Goal: Transaction & Acquisition: Purchase product/service

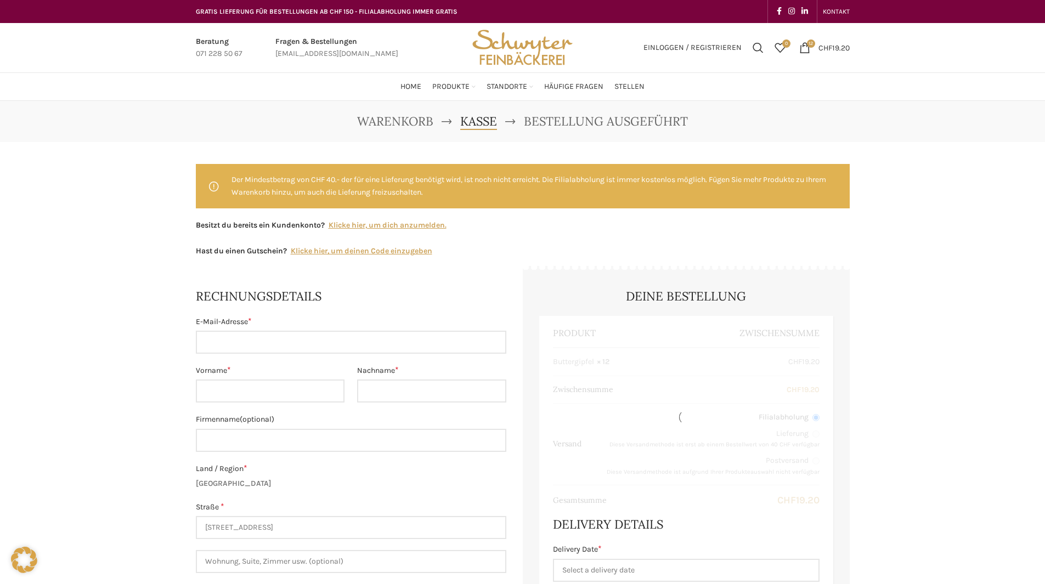
select select "SG"
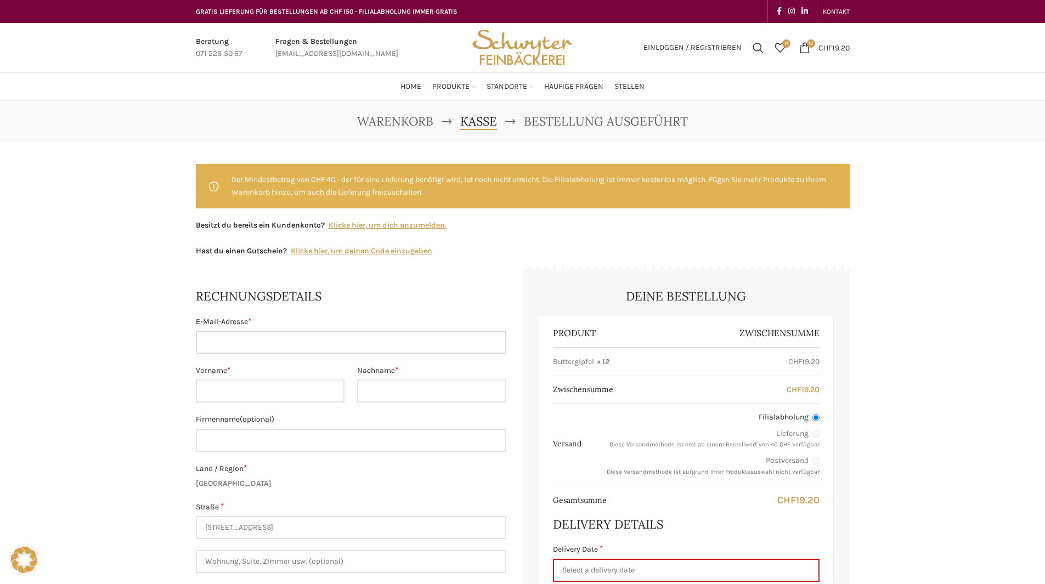
click at [248, 346] on input "E-Mail-Adresse *" at bounding box center [351, 342] width 310 height 23
type input "[PERSON_NAME][EMAIL_ADDRESS][DOMAIN_NAME]"
click at [270, 392] on input "Vorname *" at bounding box center [270, 391] width 149 height 23
type input "Leonie"
click at [404, 398] on input "Nachname *" at bounding box center [431, 391] width 149 height 23
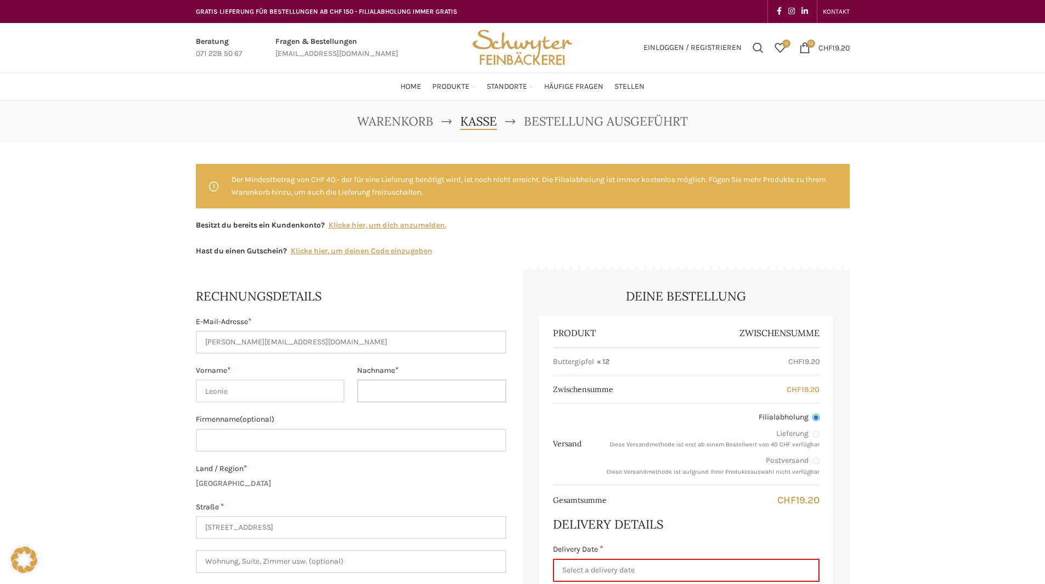
type input "Wider"
click at [361, 429] on input "Firmenname (optional)" at bounding box center [351, 440] width 310 height 23
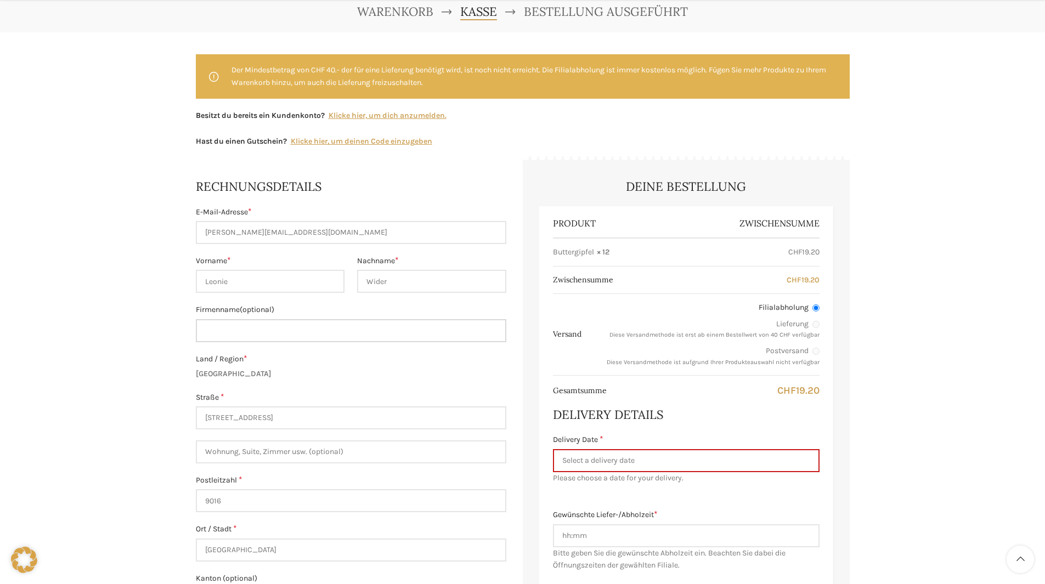
drag, startPoint x: 262, startPoint y: 324, endPoint x: 261, endPoint y: 332, distance: 8.8
click at [262, 324] on input "Firmenname (optional)" at bounding box center [351, 330] width 310 height 23
type input "[PERSON_NAME] AG"
click at [254, 409] on input "[STREET_ADDRESS]" at bounding box center [351, 417] width 310 height 23
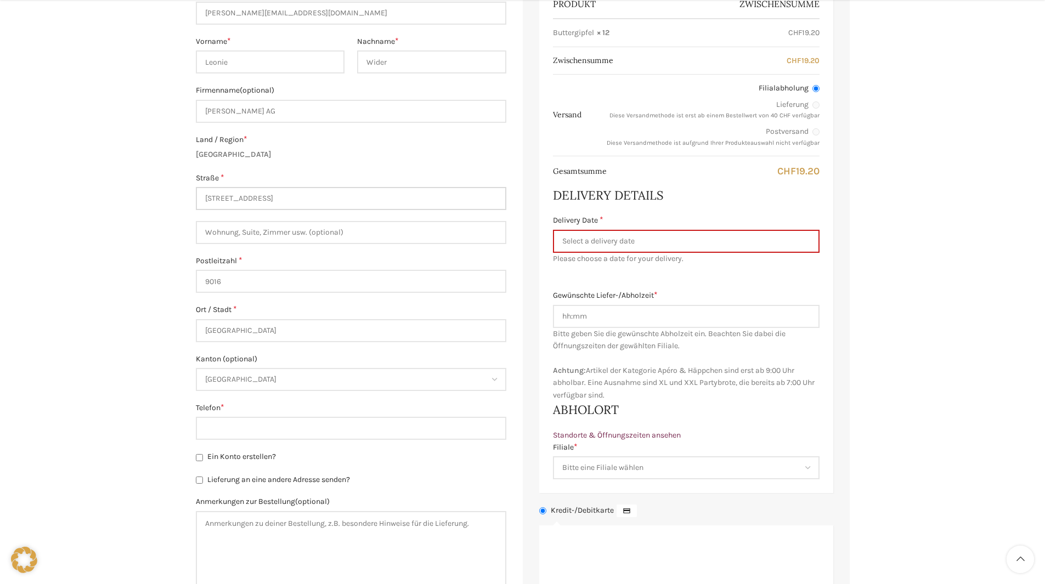
scroll to position [384, 0]
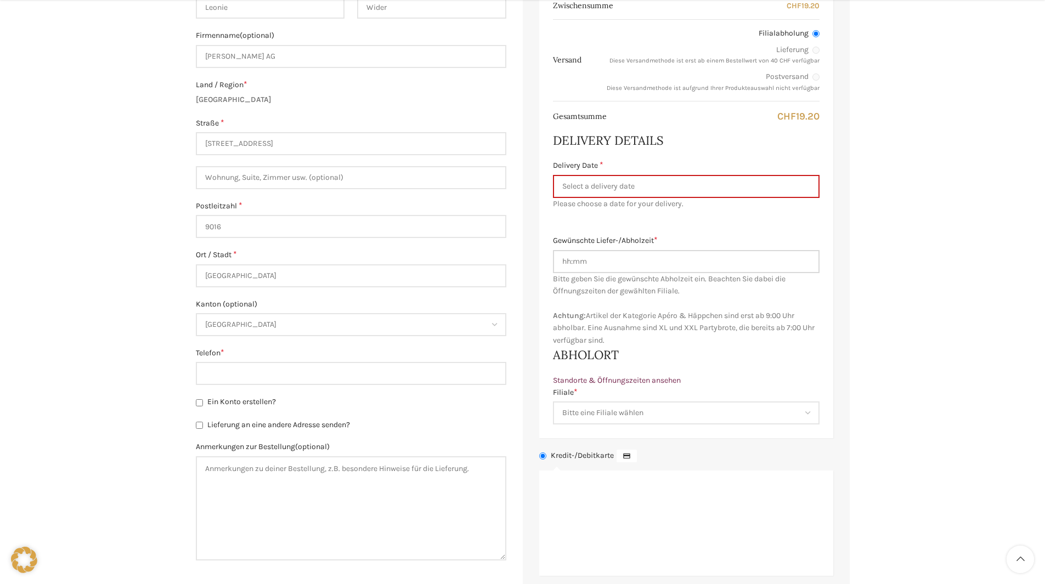
click at [570, 263] on input "Gewünschte Liefer-/Abholzeit *" at bounding box center [686, 261] width 267 height 23
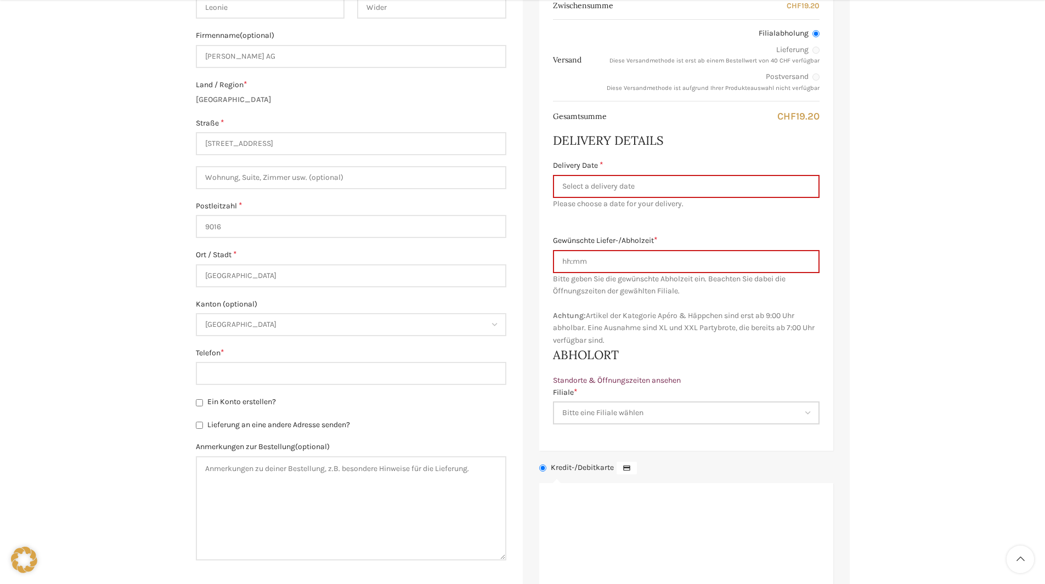
click at [811, 413] on select "Bitte eine Filiale wählen Backstube Schuppis [GEOGRAPHIC_DATA] [GEOGRAPHIC_DATA…" at bounding box center [686, 412] width 267 height 23
select select "11682"
click at [553, 401] on select "Bitte eine Filiale wählen Backstube Schuppis [GEOGRAPHIC_DATA] [GEOGRAPHIC_DATA…" at bounding box center [686, 412] width 267 height 23
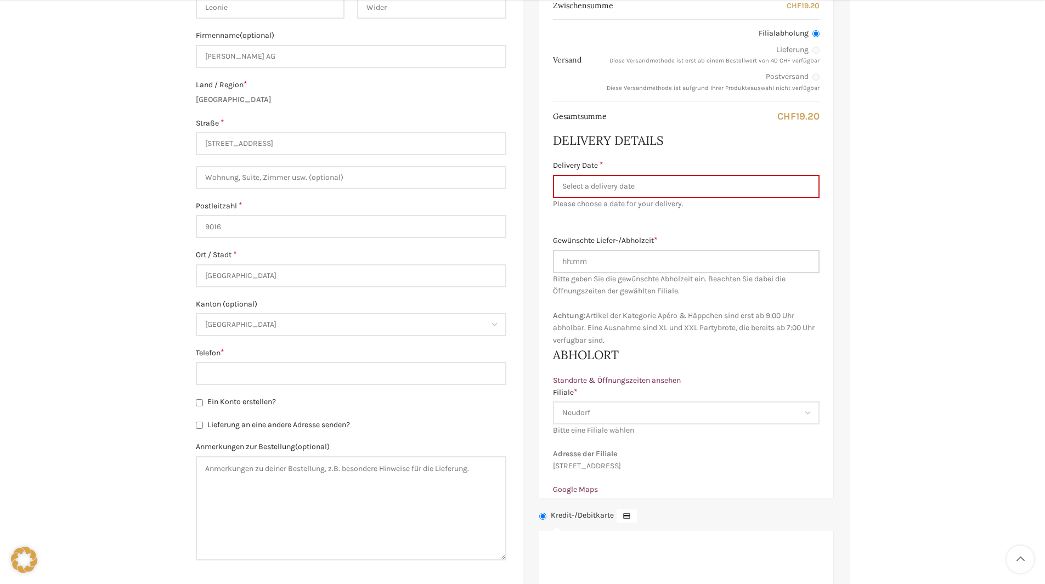
click at [565, 263] on input "Gewünschte Liefer-/Abholzeit *" at bounding box center [686, 261] width 267 height 23
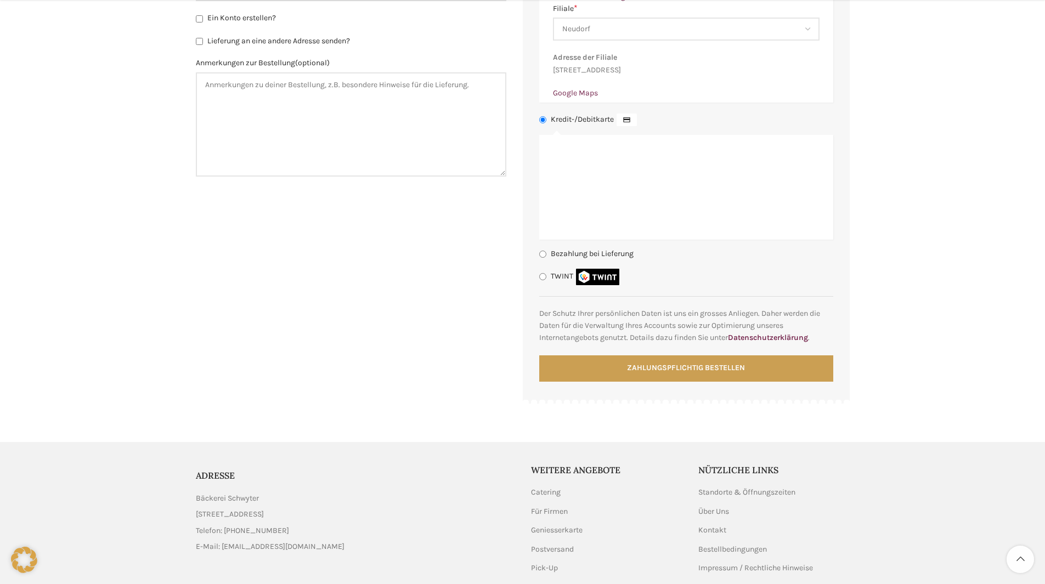
scroll to position [845, 0]
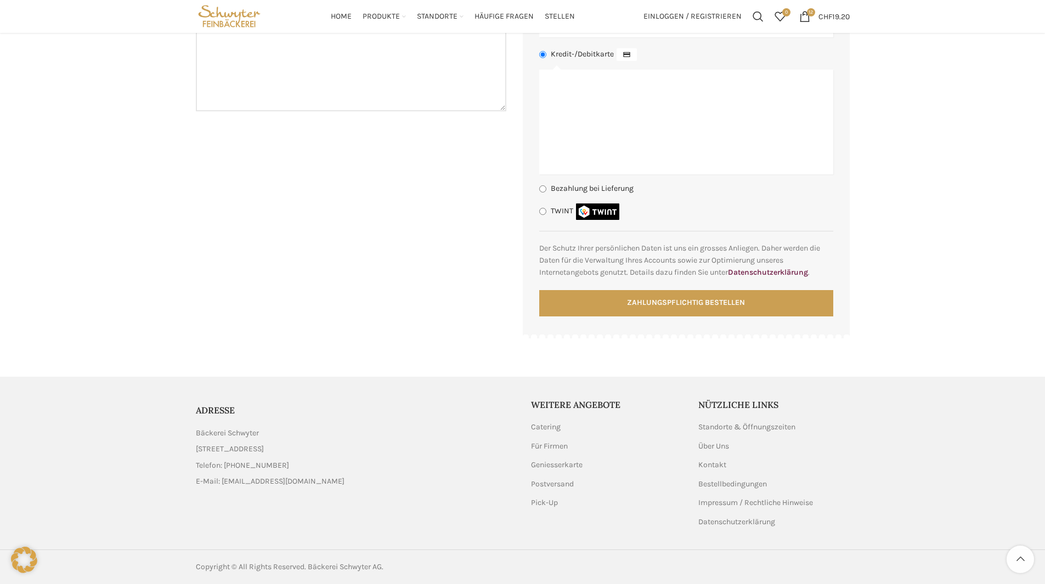
click at [275, 463] on link "List item link" at bounding box center [355, 466] width 319 height 12
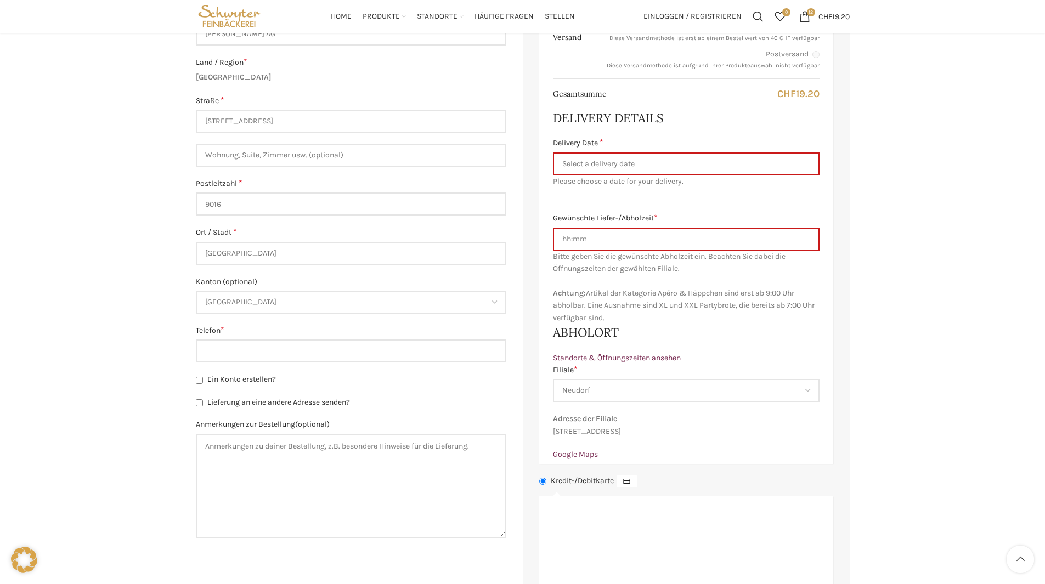
scroll to position [242, 0]
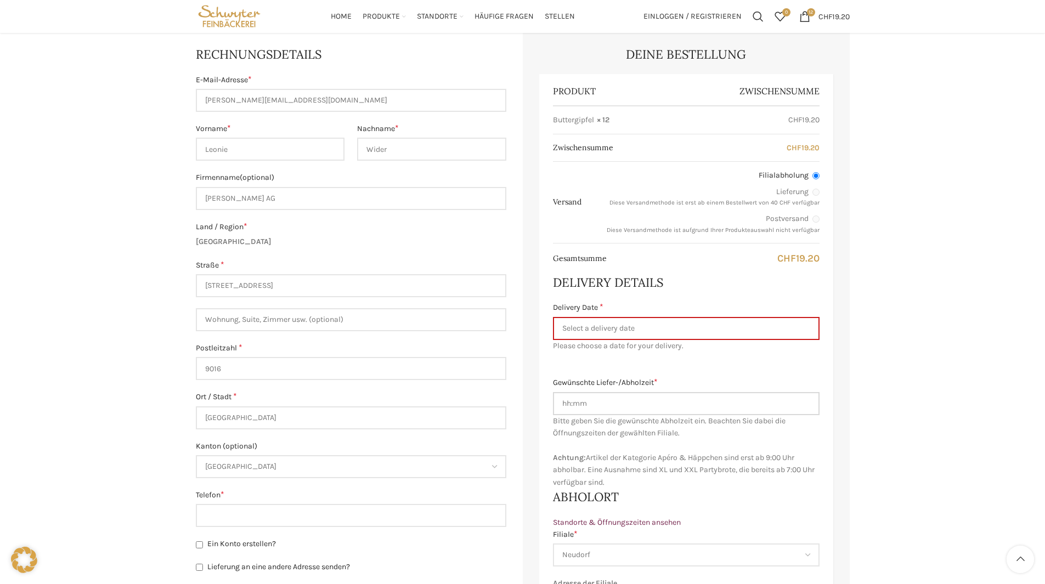
drag, startPoint x: 570, startPoint y: 401, endPoint x: 554, endPoint y: 401, distance: 16.5
click at [554, 401] on input "Gewünschte Liefer-/Abholzeit *" at bounding box center [686, 403] width 267 height 23
type input "09:00"
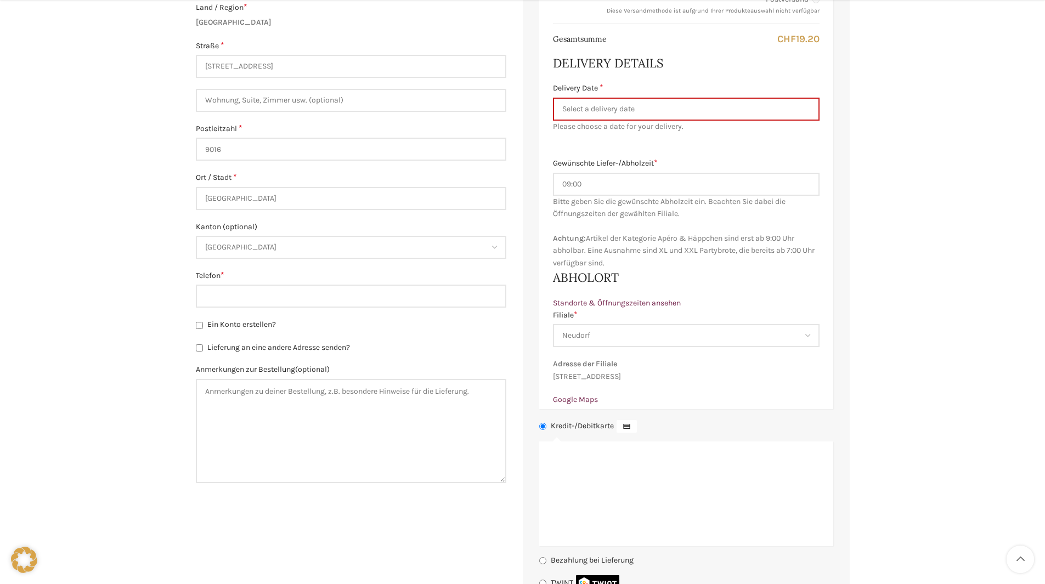
scroll to position [516, 0]
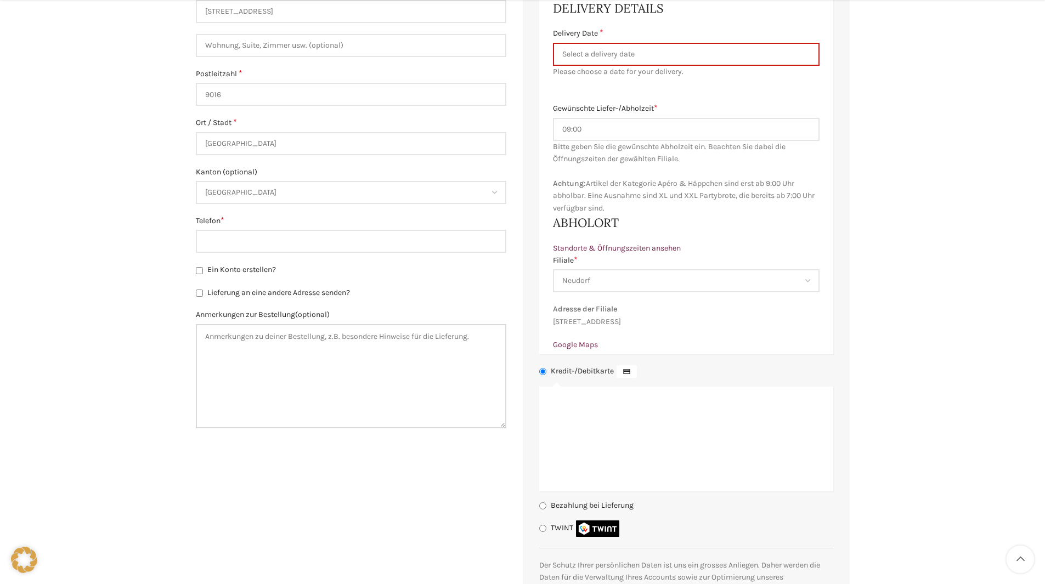
click at [214, 342] on textarea "Anmerkungen zur Bestellung (optional)" at bounding box center [351, 376] width 310 height 104
type textarea "W"
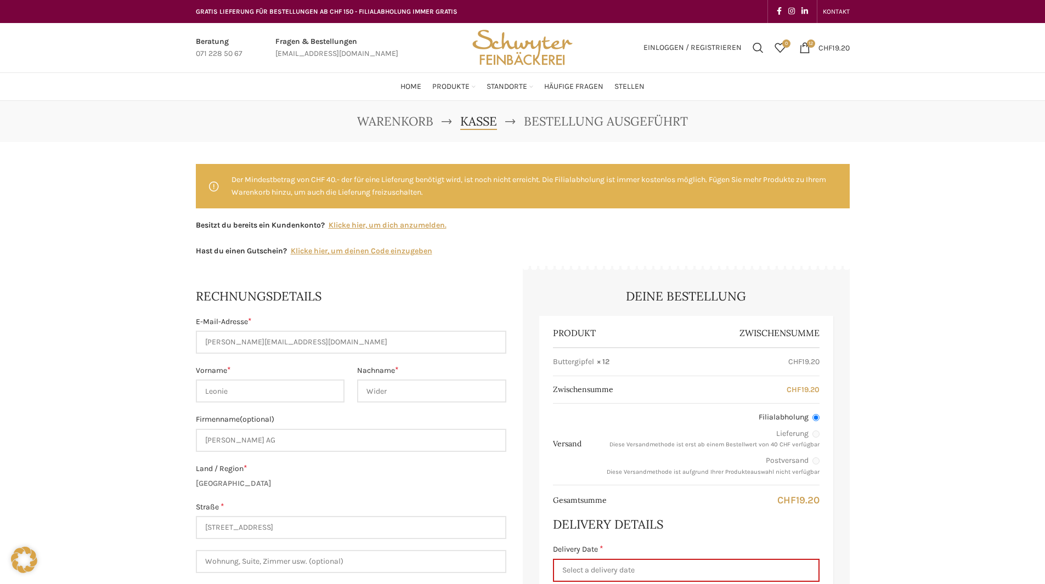
scroll to position [219, 0]
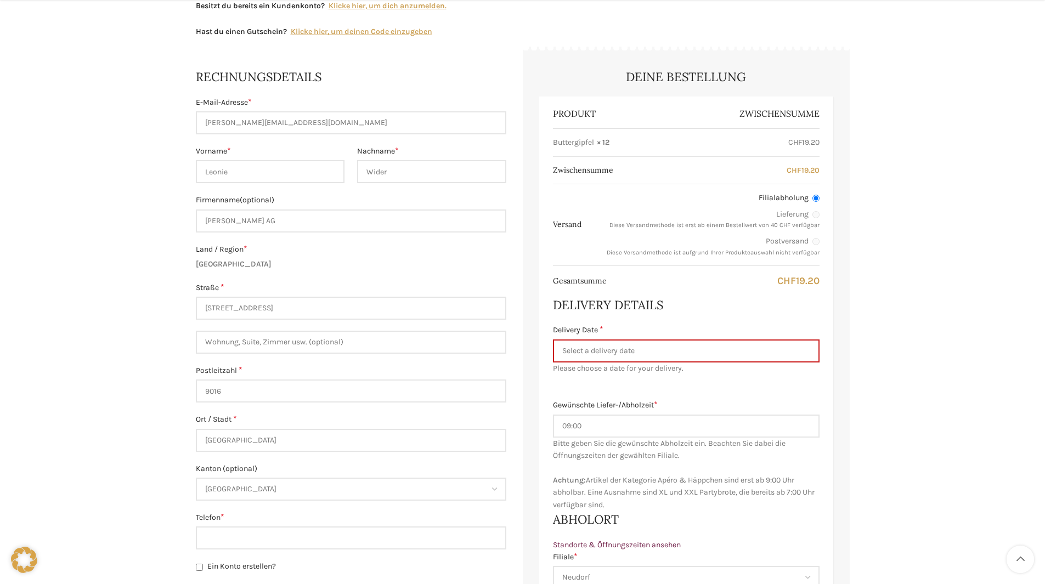
type textarea "Die Gipfeli brauchen wir für eine kleine Veranstaltung am [DATE]."
click at [615, 425] on input "09:00" at bounding box center [686, 426] width 267 height 23
type input "09:00[DATE]"
click at [760, 460] on div "Gewünschte Liefer-/Abholzeit * 09:00[DATE] Bitte geben Sie die gewünschte Liefe…" at bounding box center [686, 455] width 267 height 112
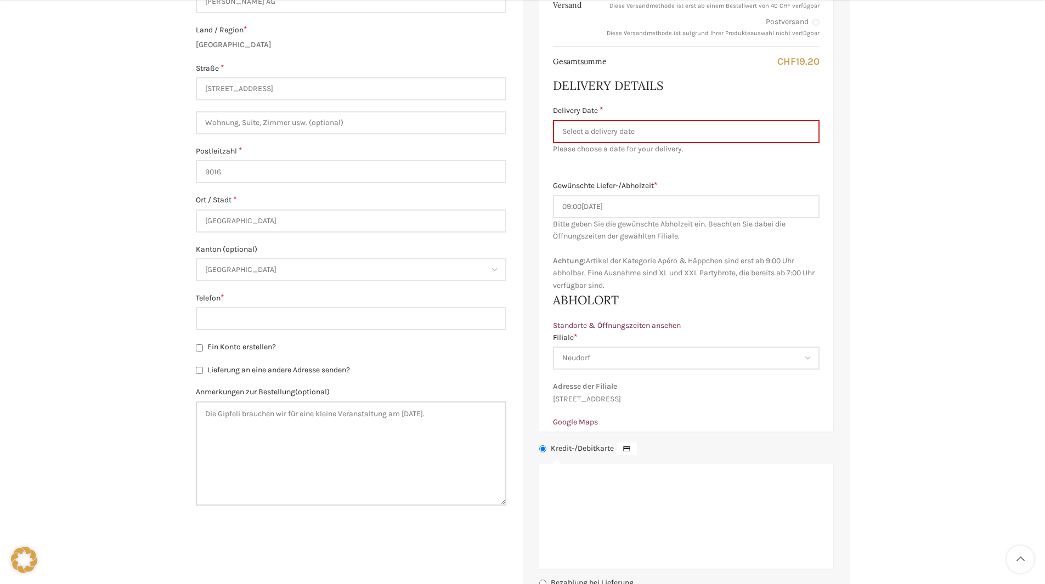
click at [447, 412] on textarea "Die Gipfeli brauchen wir für eine kleine Veranstaltung am [DATE]." at bounding box center [351, 453] width 310 height 104
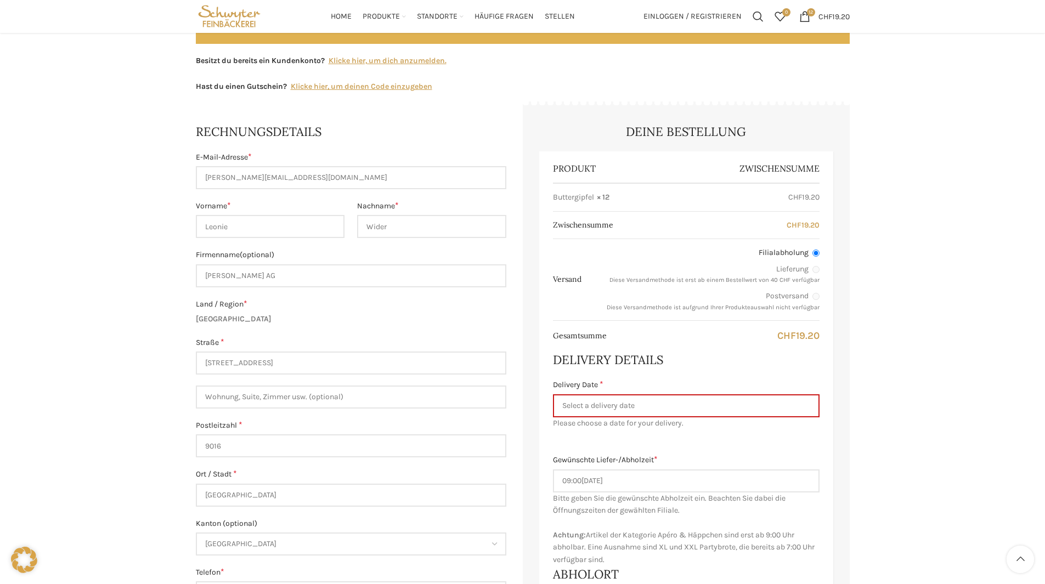
scroll to position [329, 0]
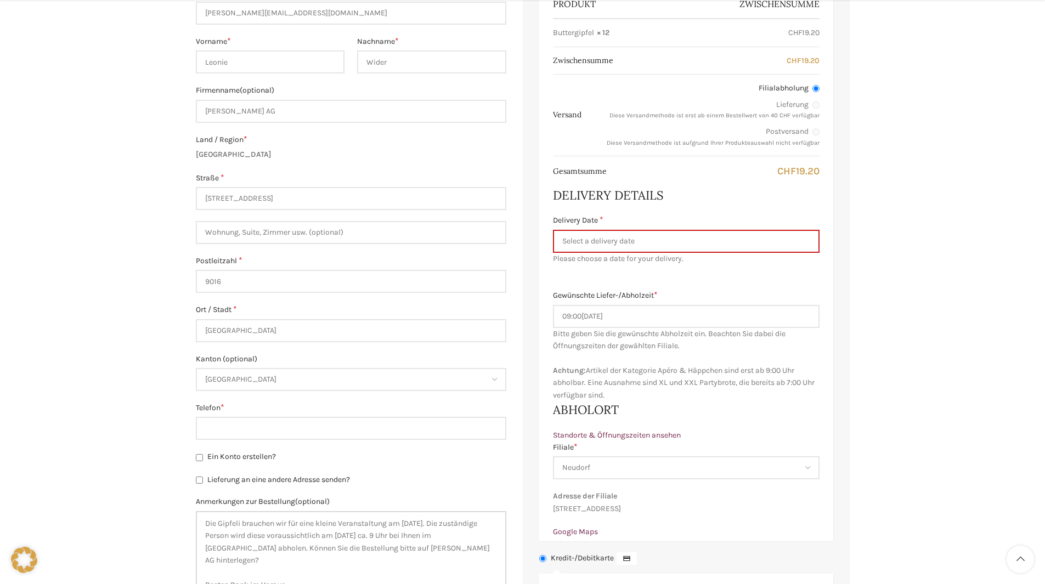
type textarea "Die Gipfeli brauchen wir für eine kleine Veranstaltung am [DATE]. Die zuständig…"
click at [562, 316] on input "09:00[DATE]" at bounding box center [686, 316] width 267 height 23
click at [728, 319] on input "08: 30 - 09:00[DATE]" at bounding box center [686, 316] width 267 height 23
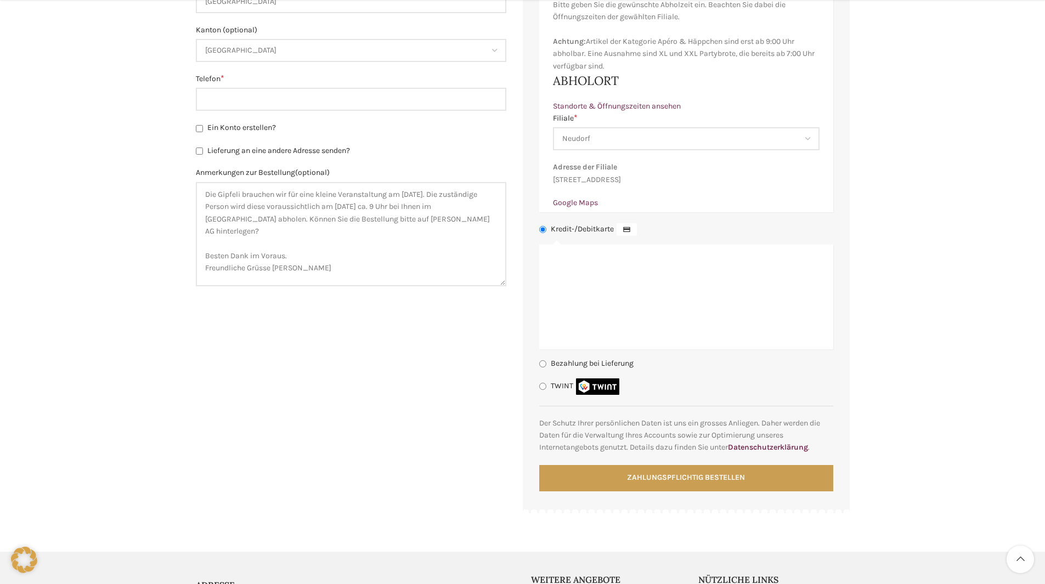
scroll to position [439, 0]
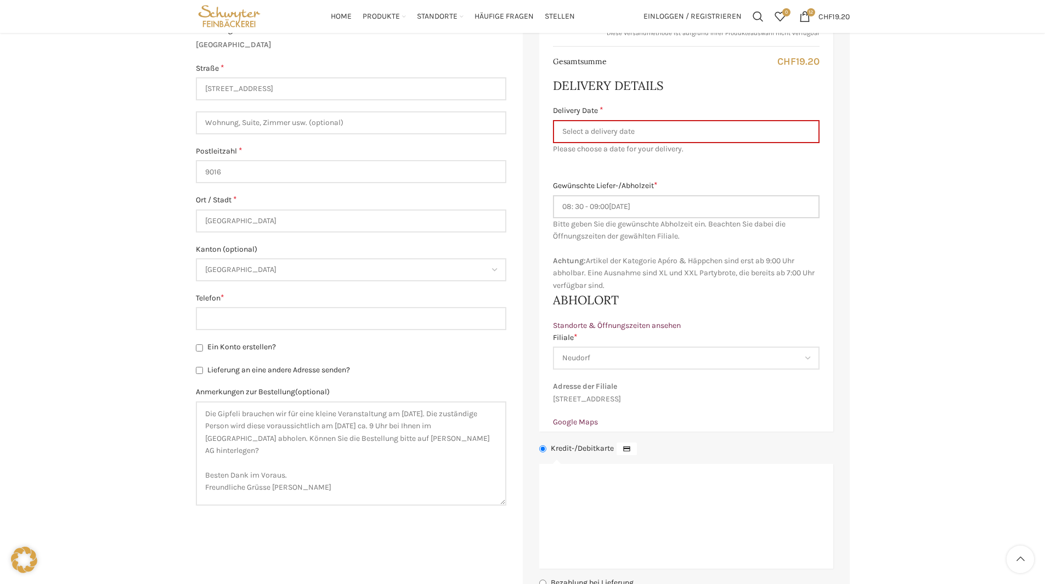
type input "08: 30 - 09:00[DATE]"
click at [382, 423] on textarea "Die Gipfeli brauchen wir für eine kleine Veranstaltung am [DATE]. Die zuständig…" at bounding box center [351, 453] width 310 height 104
click at [219, 438] on textarea "Die Gipfeli brauchen wir für eine kleine Veranstaltung am [DATE]. Die zuständig…" at bounding box center [351, 453] width 310 height 104
click at [350, 482] on textarea "Die Gipfeli brauchen wir für eine kleine Veranstaltung am [DATE]. Die zuständig…" at bounding box center [351, 453] width 310 height 104
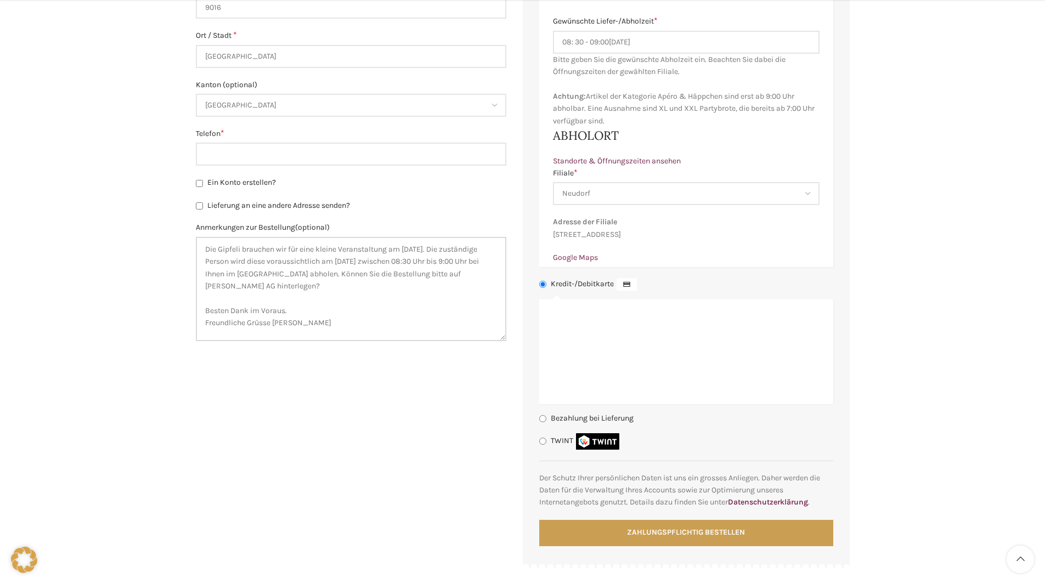
scroll to position [658, 0]
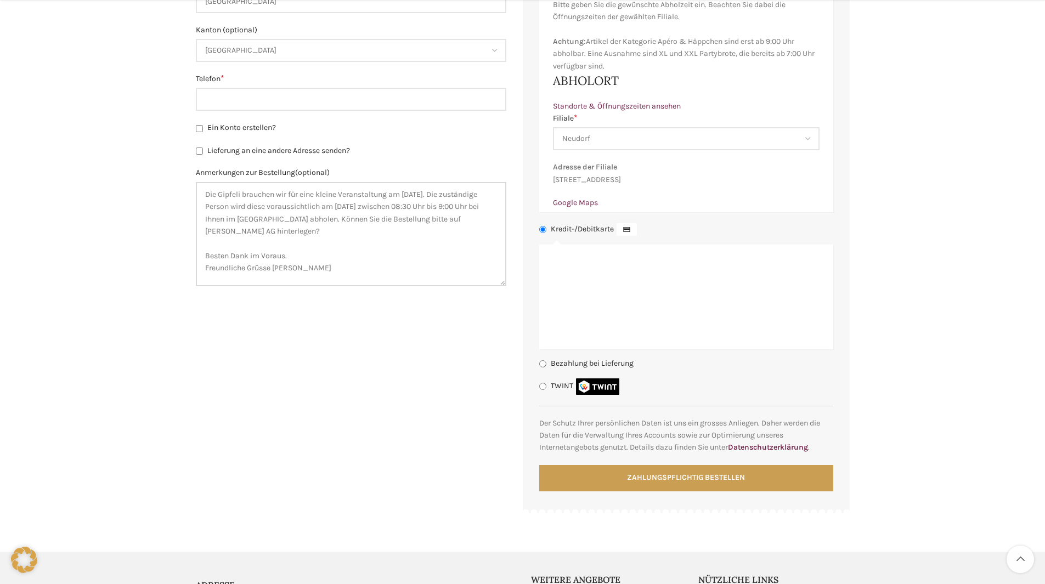
type textarea "Die Gipfeli brauchen wir für eine kleine Veranstaltung am [DATE]. Die zuständig…"
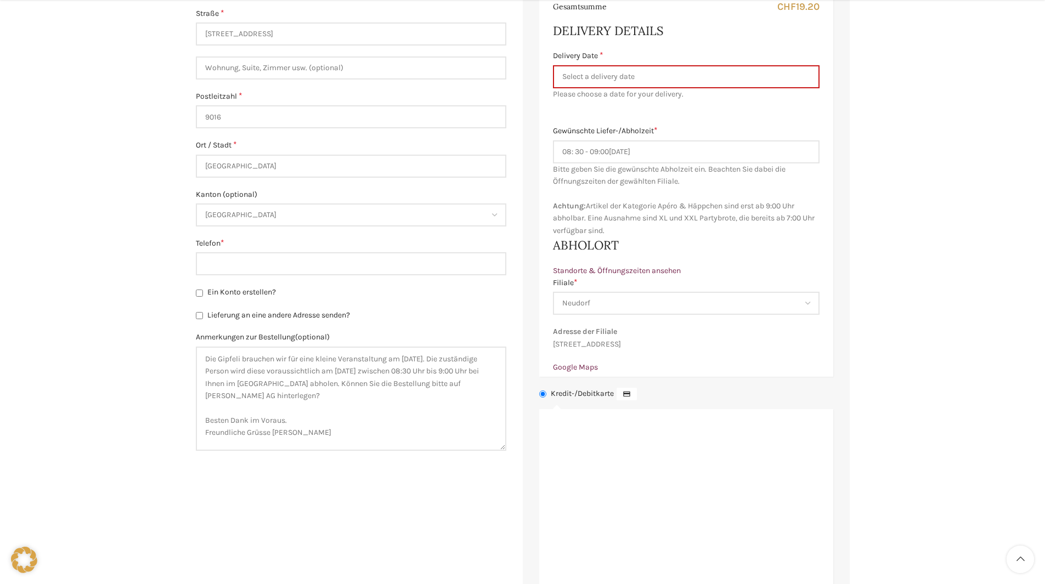
scroll to position [823, 0]
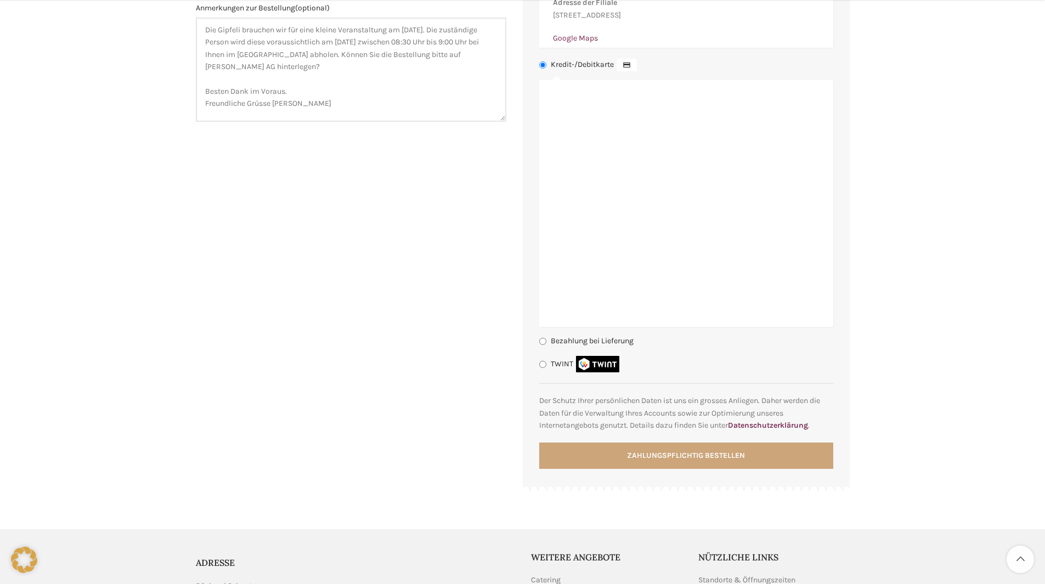
click at [659, 468] on button "Zahlungspflichtig bestellen" at bounding box center [686, 456] width 294 height 26
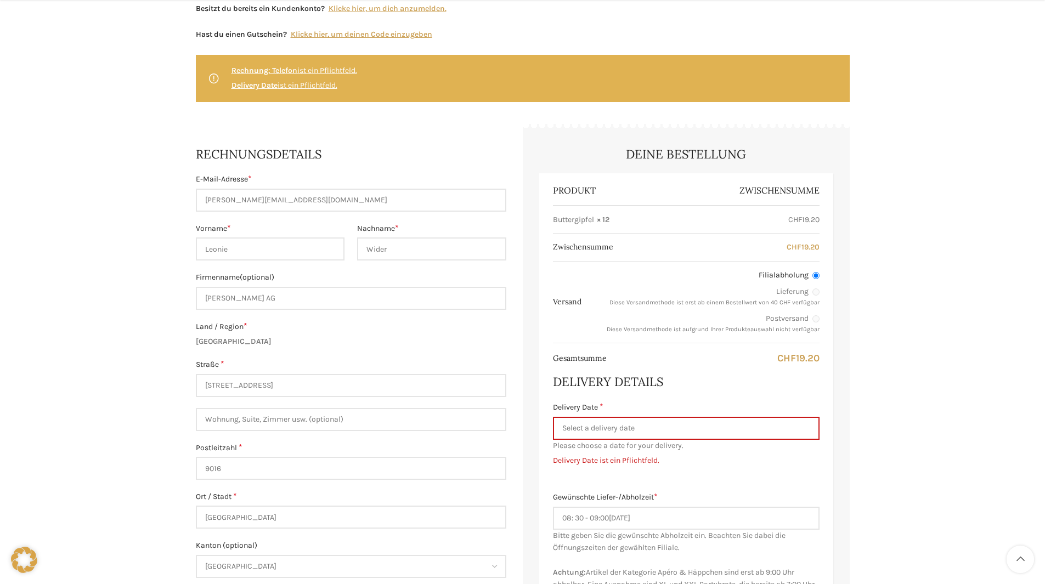
scroll to position [491, 0]
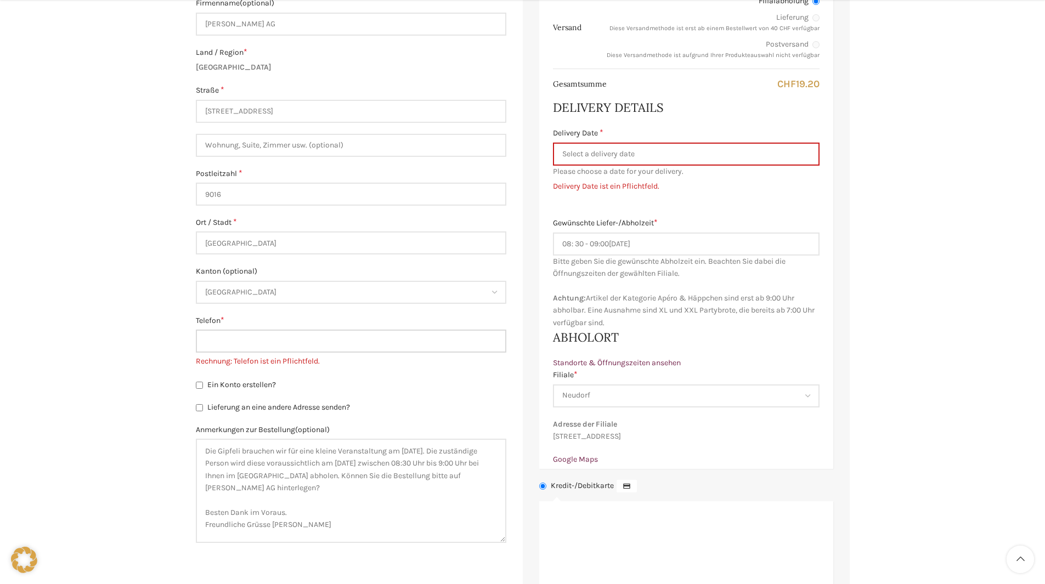
click at [227, 335] on input "Telefon *" at bounding box center [351, 341] width 310 height 23
type input "071 282 51 59"
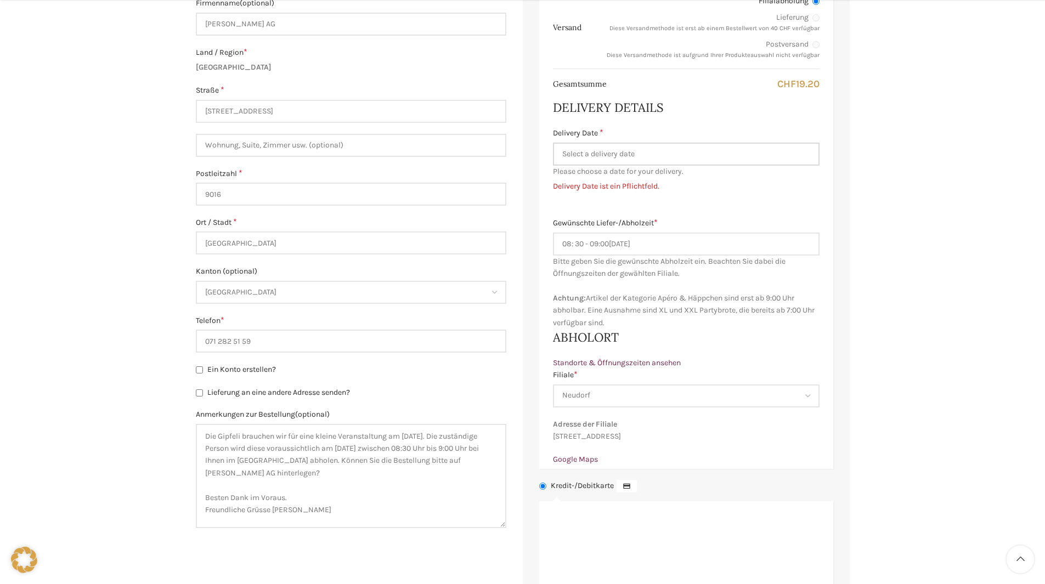
click at [592, 154] on input "Delivery Date *" at bounding box center [686, 154] width 267 height 23
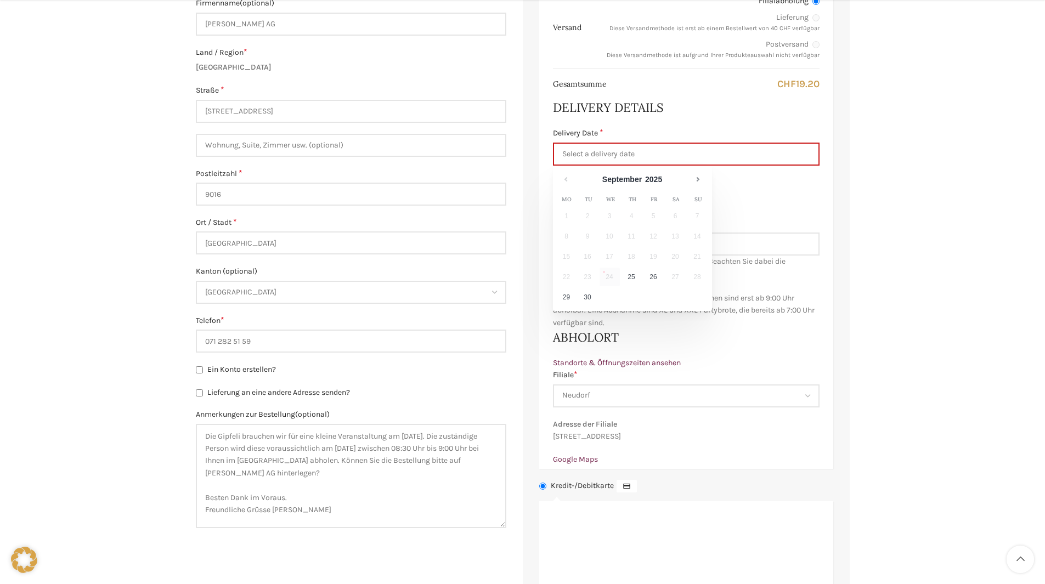
click at [675, 100] on h3 "Delivery Details" at bounding box center [686, 107] width 267 height 17
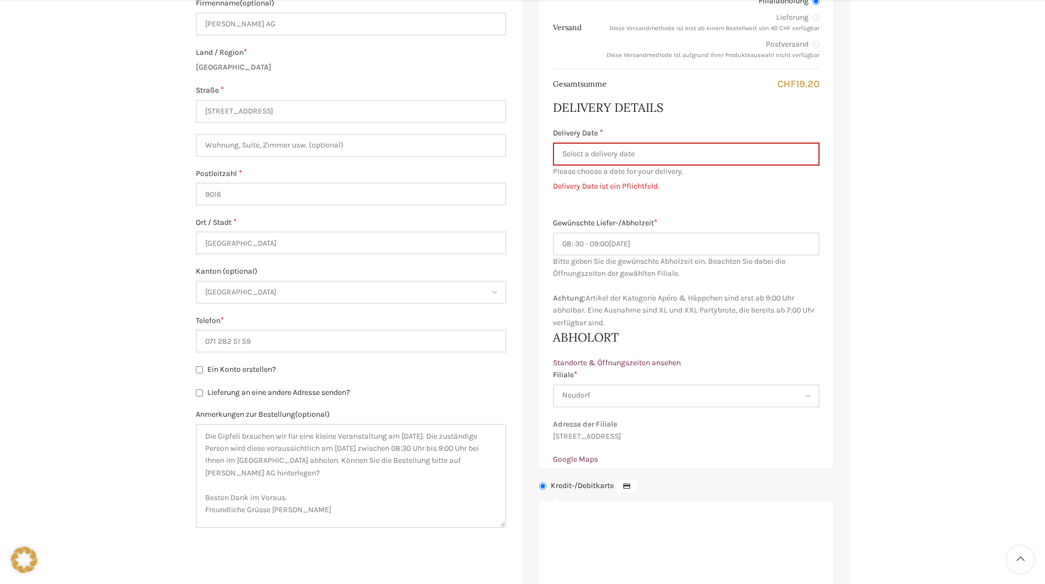
scroll to position [326, 0]
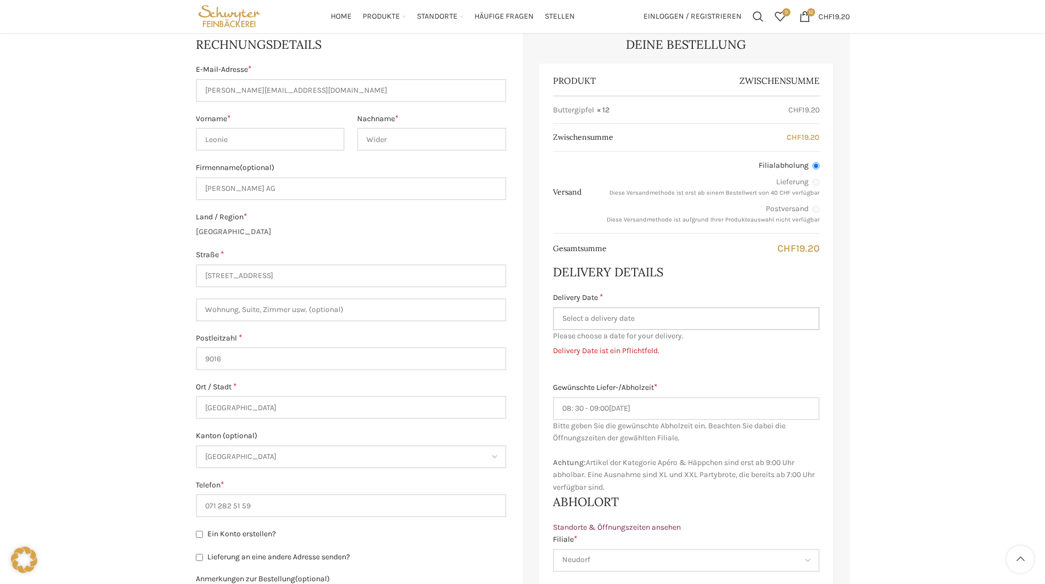
click at [643, 316] on input "Delivery Date *" at bounding box center [686, 318] width 267 height 23
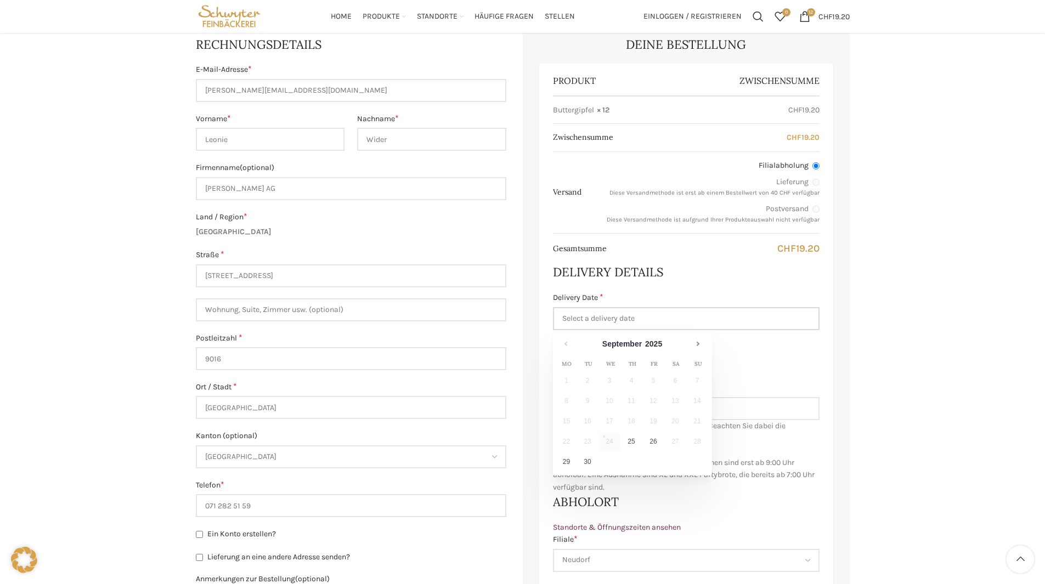
click at [643, 316] on input "Delivery Date *" at bounding box center [686, 318] width 267 height 23
click at [592, 309] on input "Delivery Date *" at bounding box center [686, 318] width 267 height 23
click at [650, 432] on link "26" at bounding box center [653, 441] width 20 height 19
type input "[DATE]"
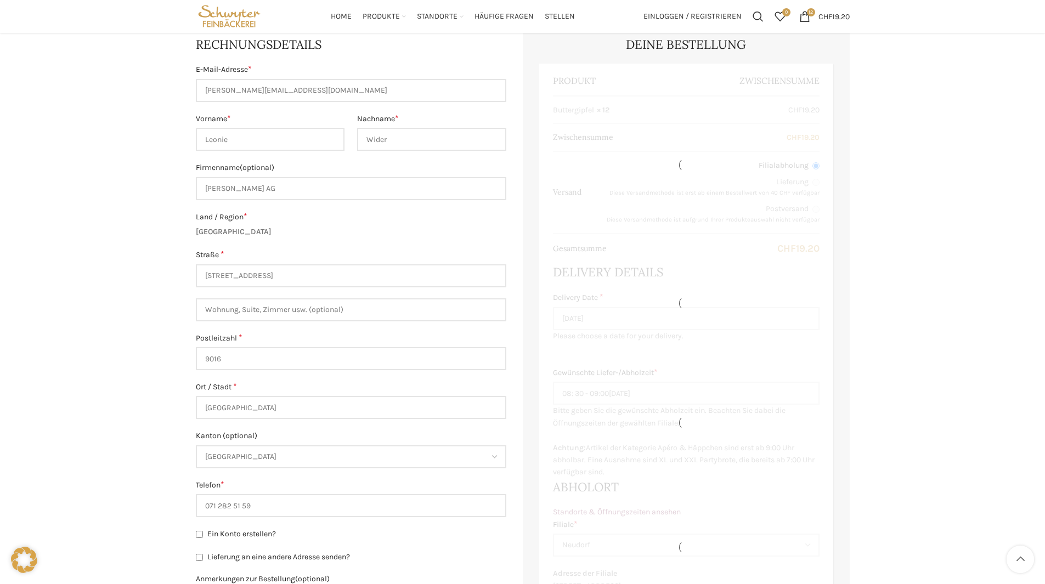
click at [650, 433] on div "Kasse" at bounding box center [686, 423] width 267 height 112
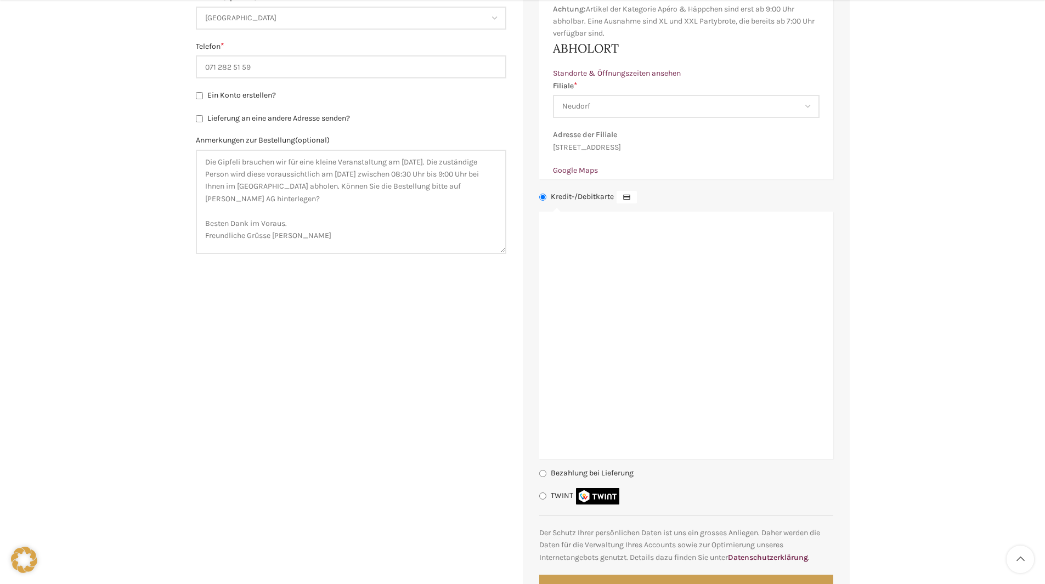
scroll to position [985, 0]
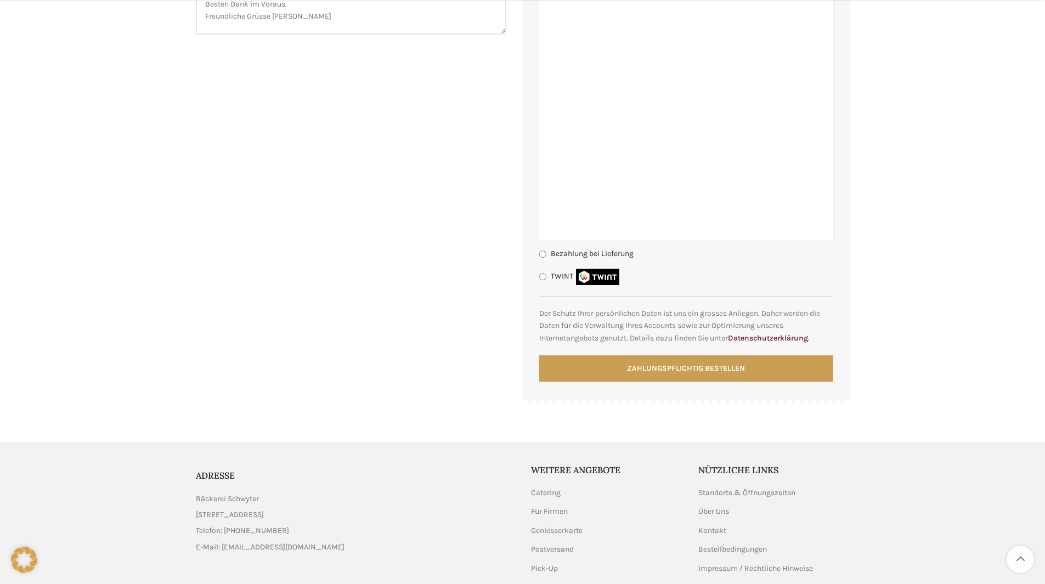
click at [265, 537] on link "List item link" at bounding box center [355, 531] width 319 height 12
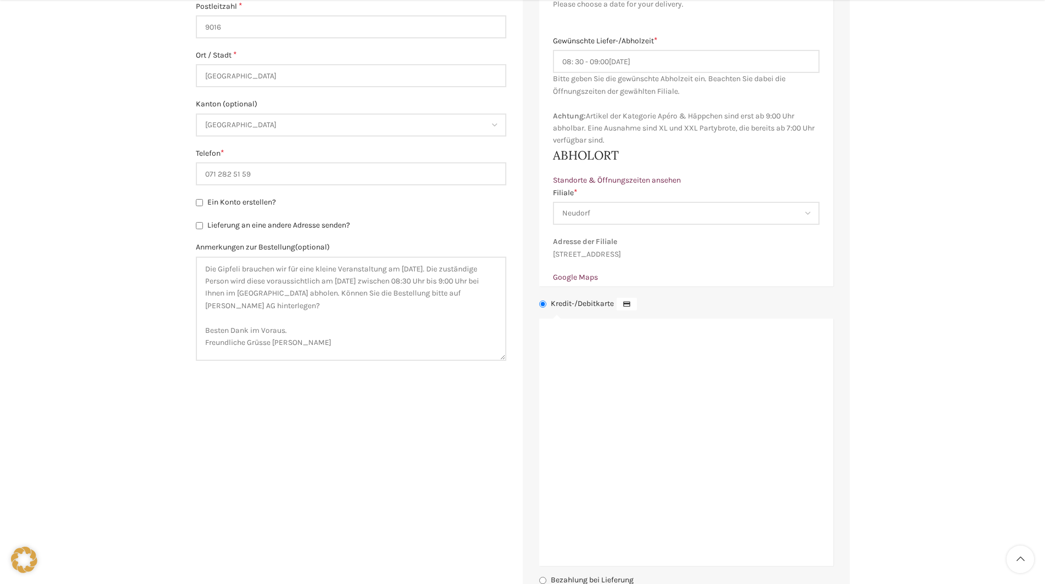
scroll to position [932, 0]
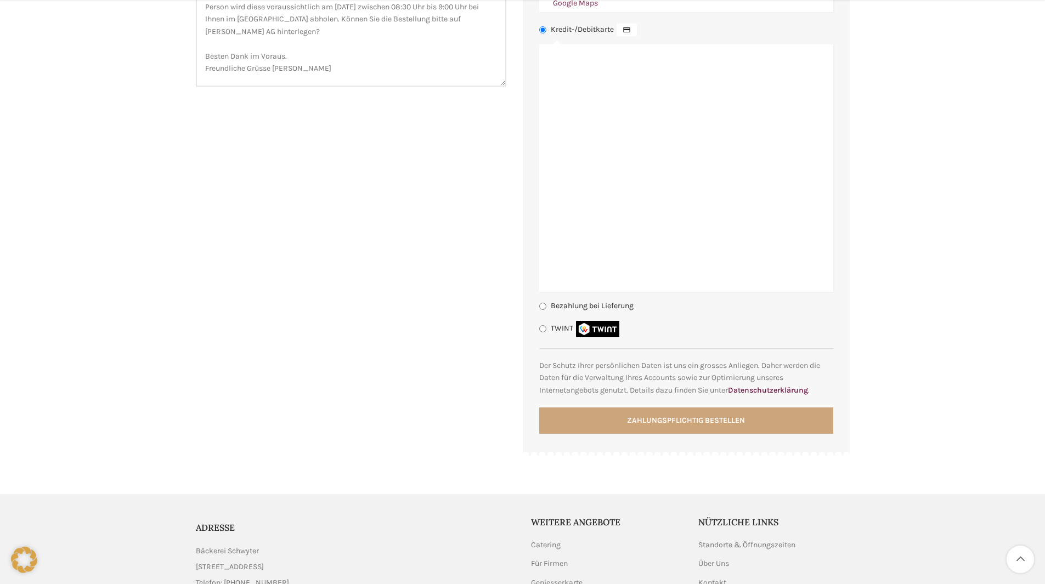
click at [678, 429] on button "Zahlungspflichtig bestellen" at bounding box center [686, 421] width 294 height 26
